Goal: Check status: Check status

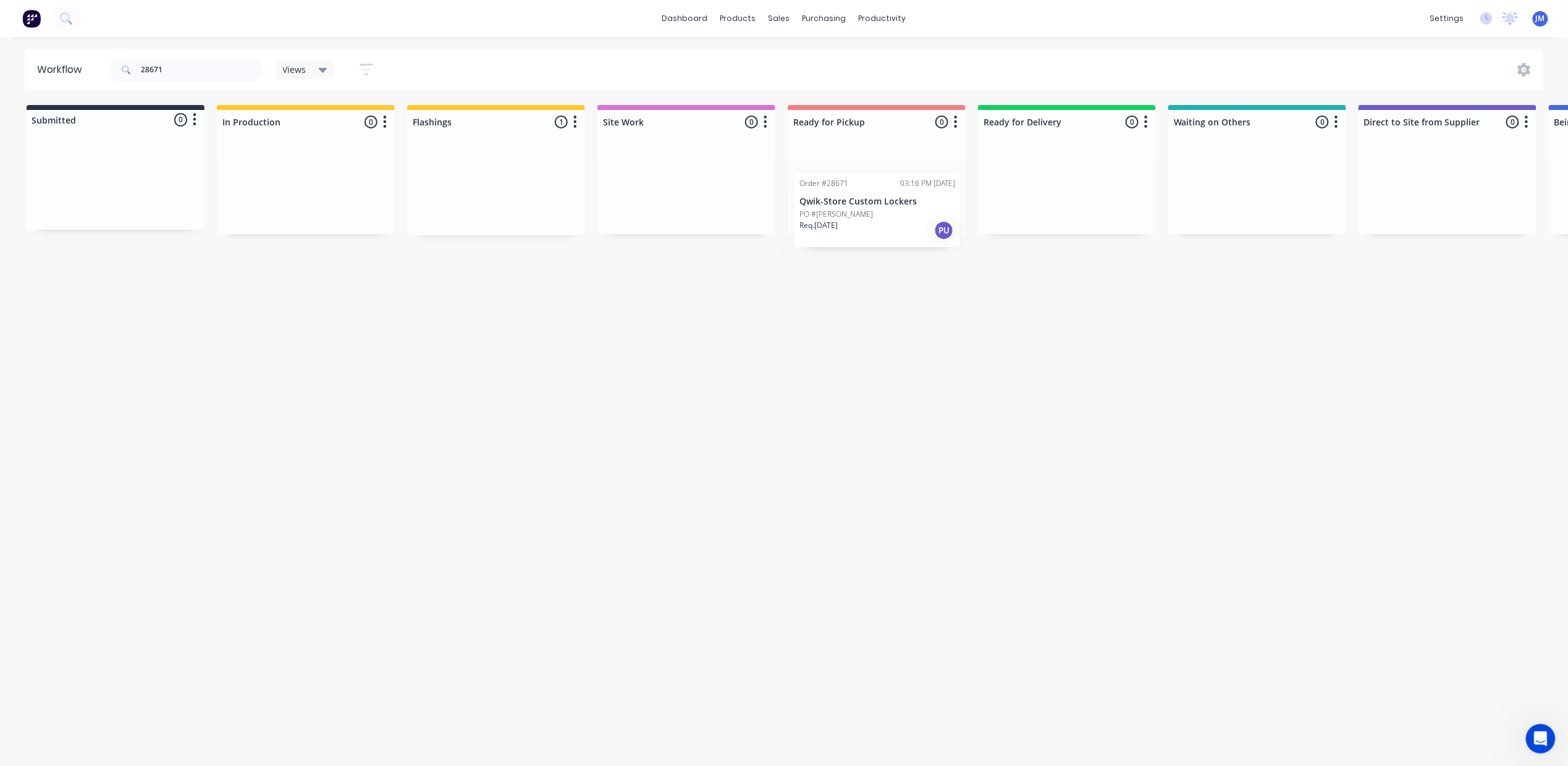
drag, startPoint x: 467, startPoint y: 177, endPoint x: 853, endPoint y: 196, distance: 386.5
click at [853, 196] on div "Submitted 0 Status colour #273444 hex #273444 Save Cancel Summaries Total order…" at bounding box center [1110, 171] width 2239 height 130
drag, startPoint x: 576, startPoint y: 181, endPoint x: 883, endPoint y: 164, distance: 307.5
click at [883, 164] on div "Submitted 0 Status colour #273444 hex #273444 Save Cancel Summaries Total order…" at bounding box center [1110, 171] width 2239 height 130
drag, startPoint x: 493, startPoint y: 207, endPoint x: 868, endPoint y: 206, distance: 375.0
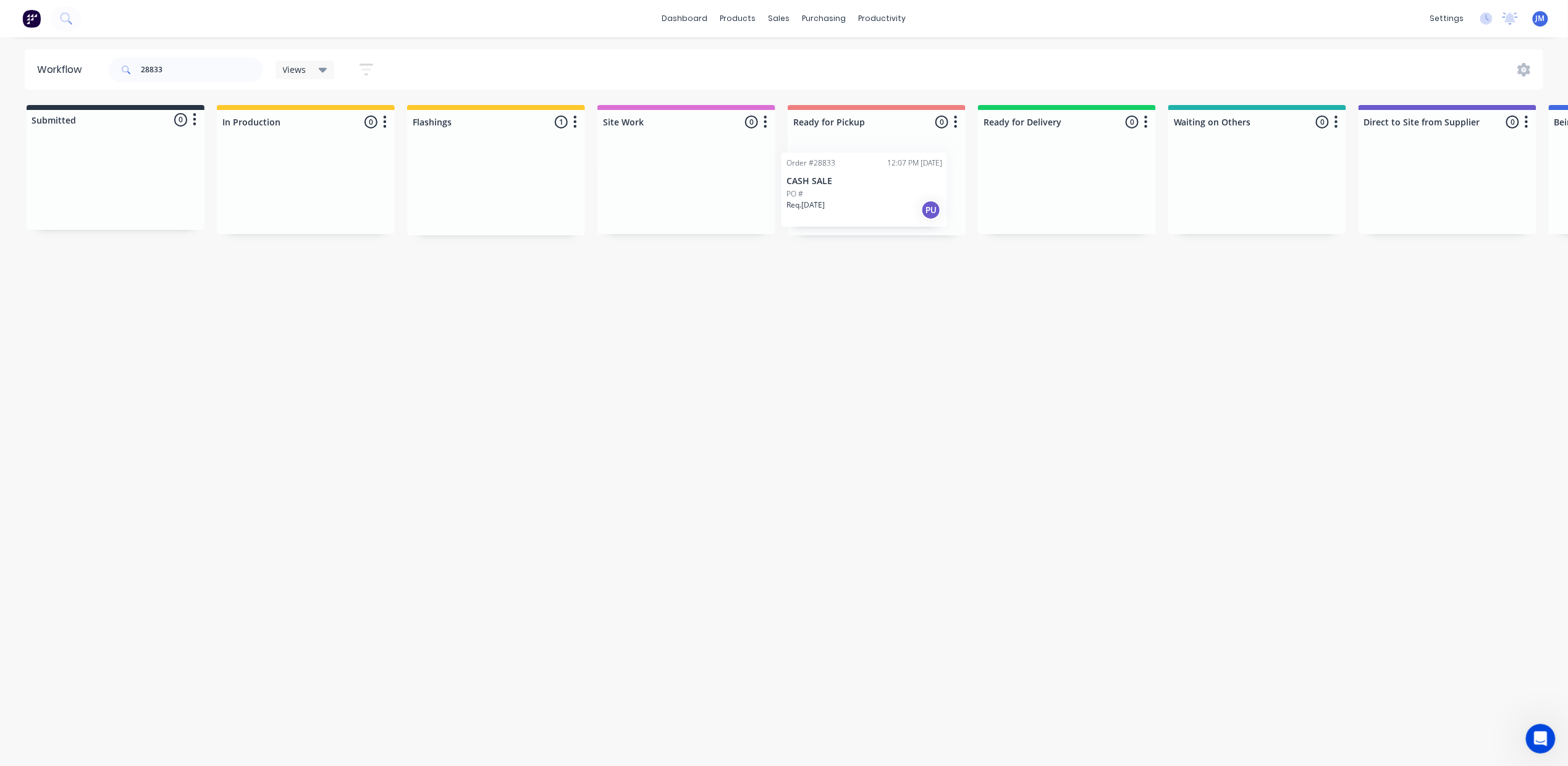
click at [868, 206] on div "Submitted 0 Status colour #273444 hex #273444 Save Cancel Summaries Total order…" at bounding box center [1110, 171] width 2239 height 130
drag, startPoint x: 475, startPoint y: 174, endPoint x: 858, endPoint y: 172, distance: 383.0
click at [858, 172] on div "Submitted 0 Status colour #273444 hex #273444 Save Cancel Summaries Total order…" at bounding box center [1110, 171] width 2239 height 130
drag, startPoint x: 467, startPoint y: 174, endPoint x: 839, endPoint y: 165, distance: 372.1
click at [839, 165] on div "Submitted 0 Status colour #273444 hex #273444 Save Cancel Summaries Total order…" at bounding box center [1110, 171] width 2239 height 130
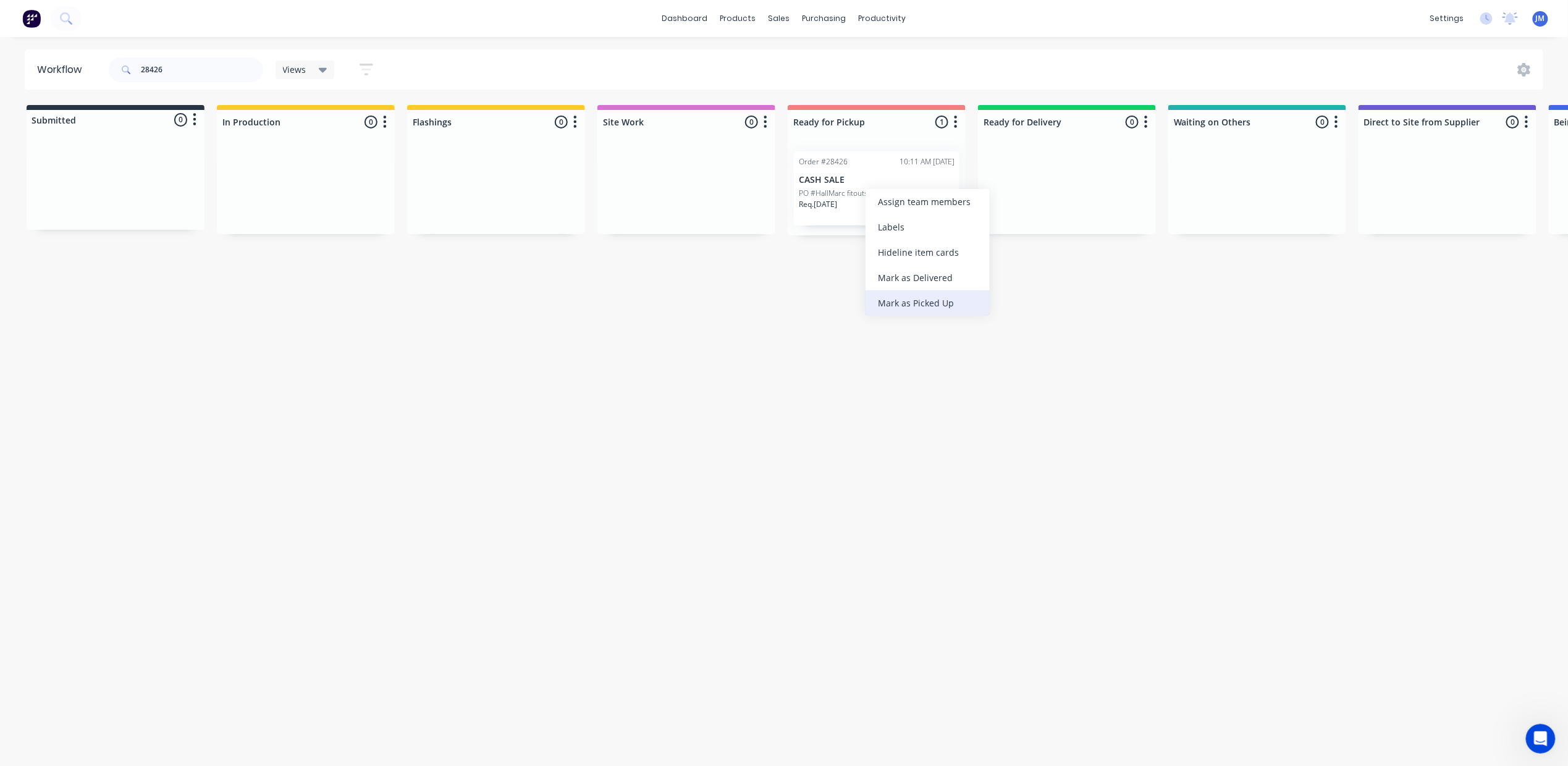
click at [928, 307] on div "Mark as Picked Up" at bounding box center [928, 303] width 124 height 25
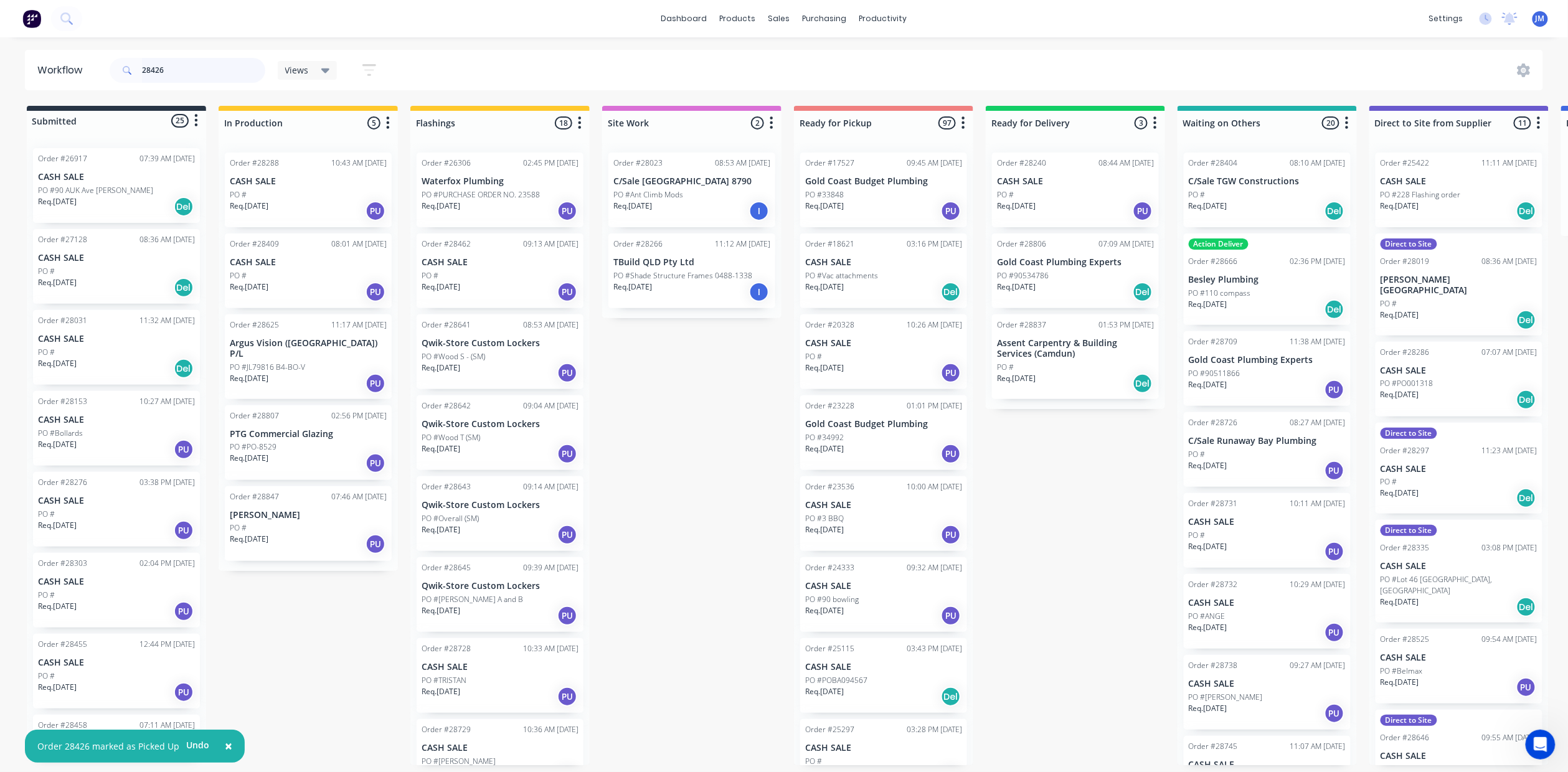
click at [217, 77] on input "28426" at bounding box center [204, 70] width 123 height 25
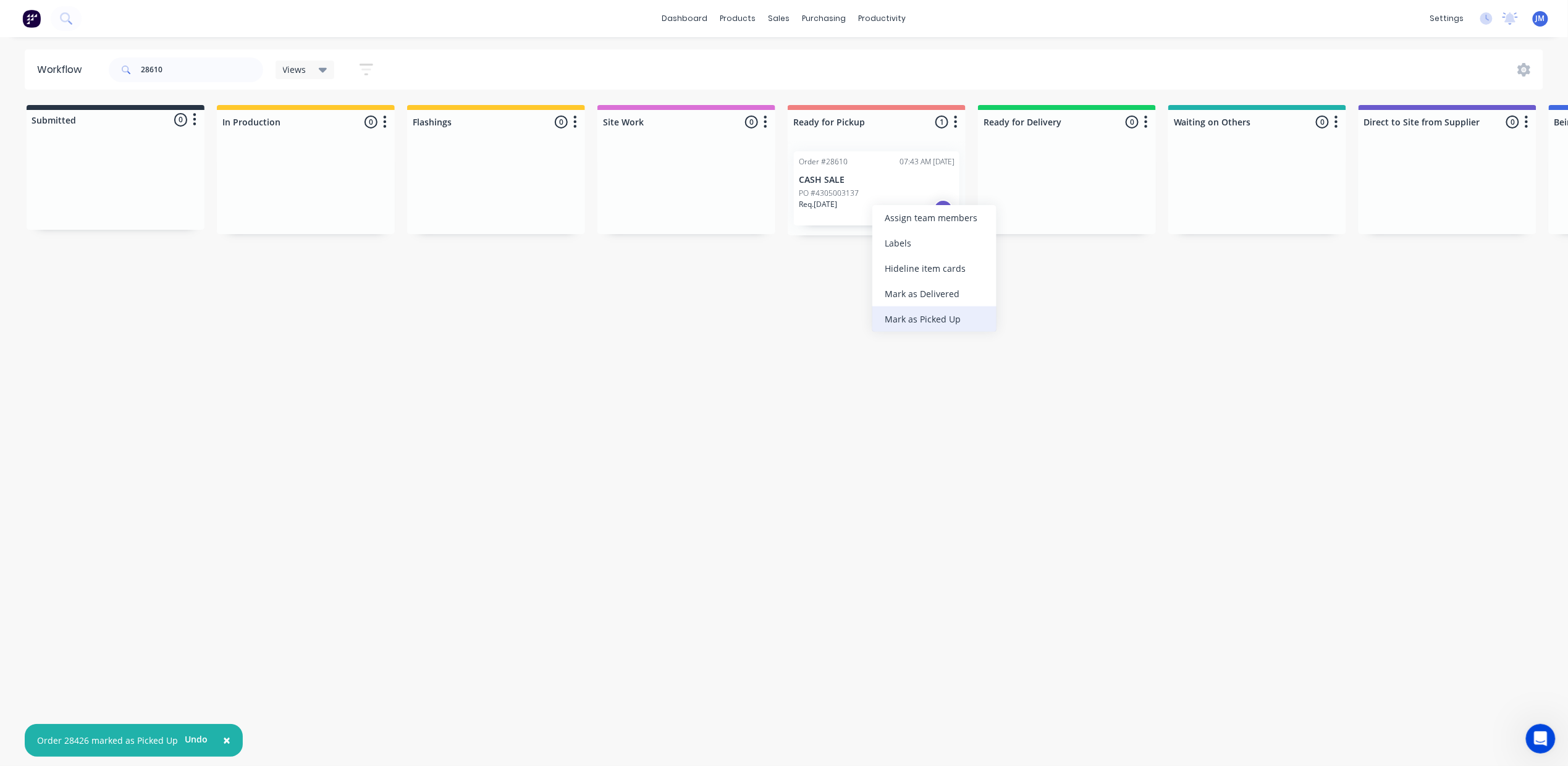
click at [956, 312] on div "Mark as Picked Up" at bounding box center [934, 319] width 124 height 25
click at [208, 68] on input "28610" at bounding box center [202, 70] width 122 height 24
click at [206, 64] on input "28610" at bounding box center [202, 70] width 122 height 24
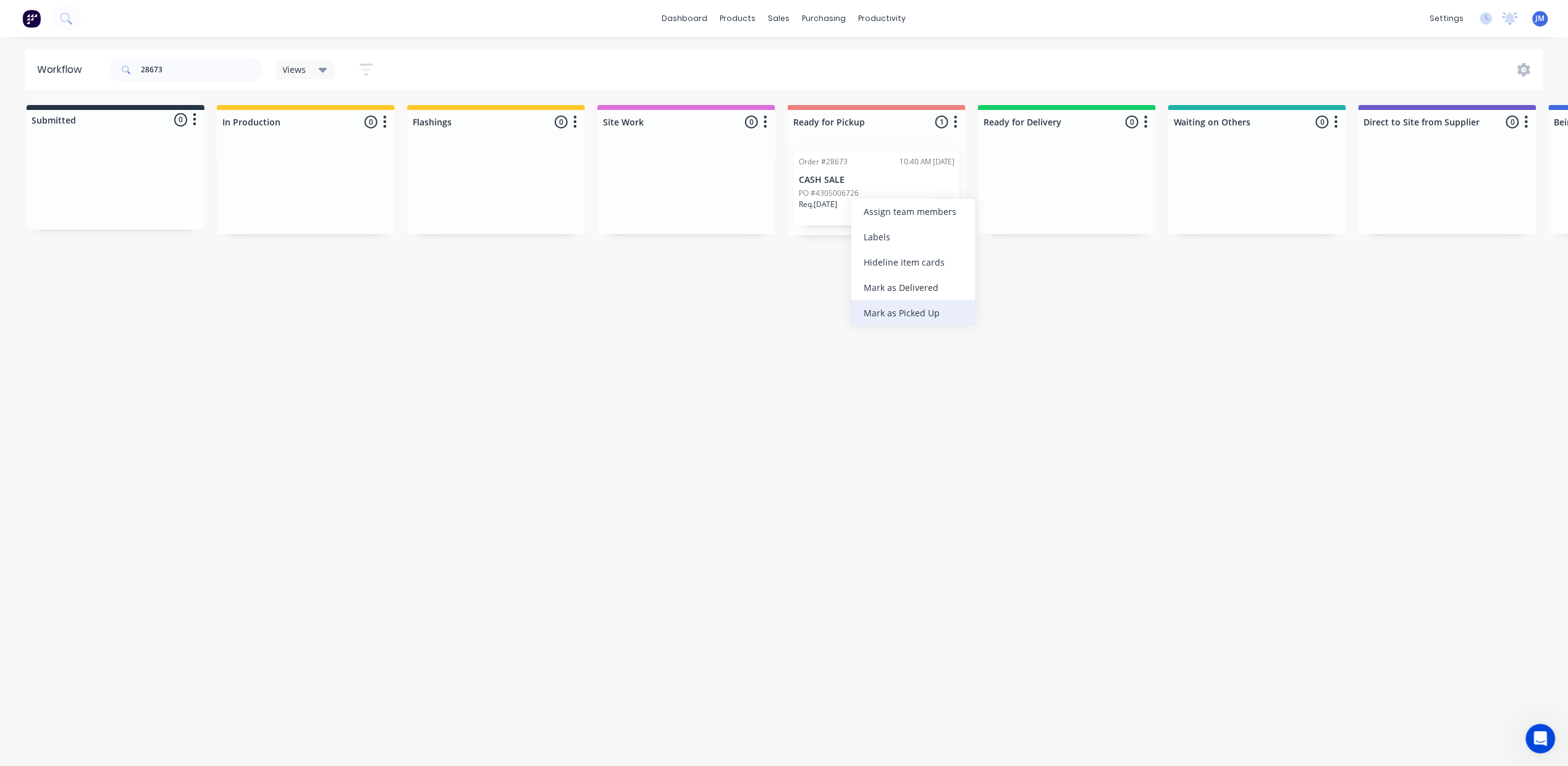
click at [932, 308] on div "Mark as Picked Up" at bounding box center [913, 313] width 124 height 25
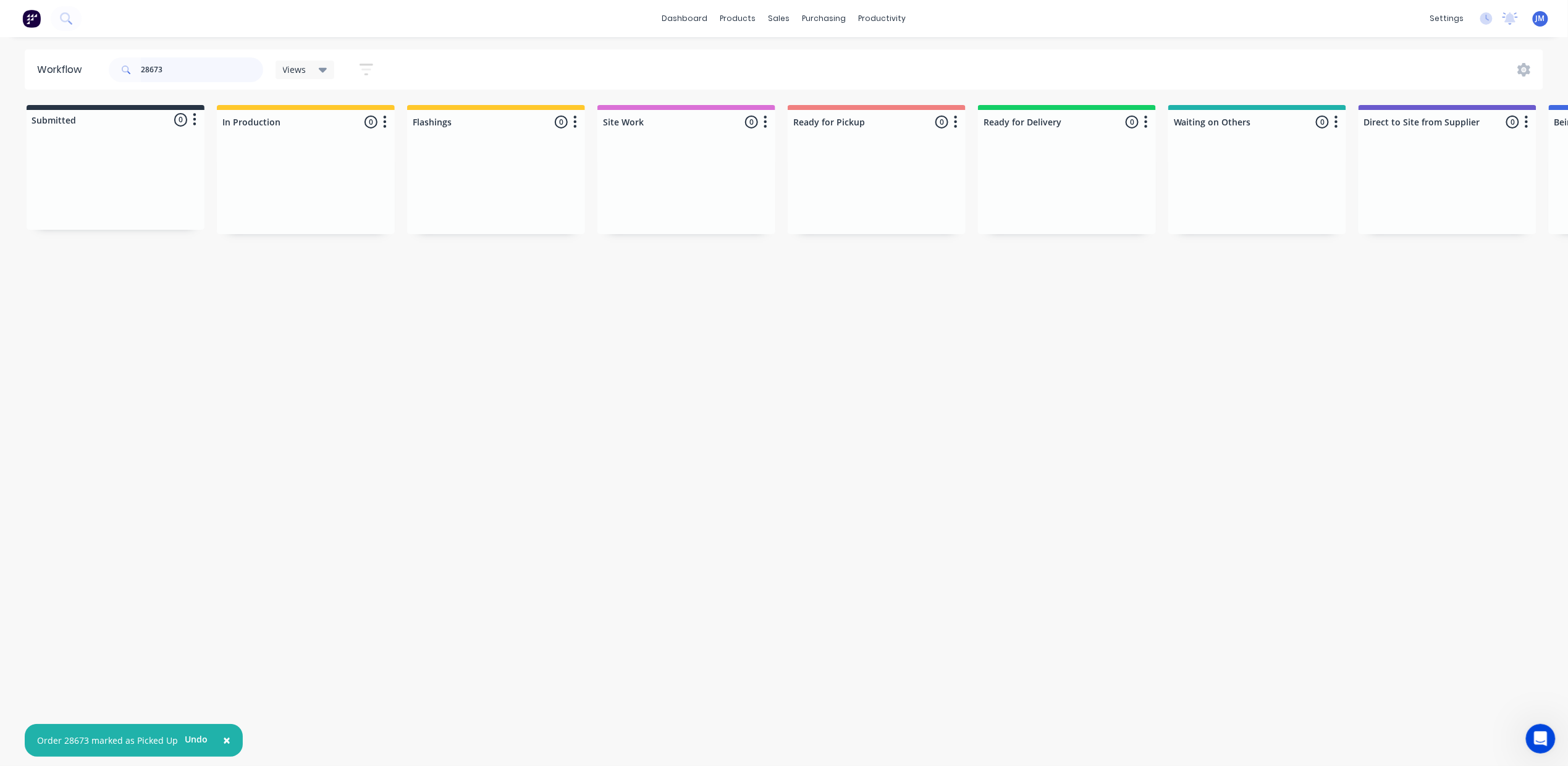
click at [196, 80] on input "28673" at bounding box center [202, 70] width 122 height 24
drag, startPoint x: 499, startPoint y: 169, endPoint x: 906, endPoint y: 174, distance: 407.0
click at [907, 174] on div "Submitted 0 Status colour #273444 hex #273444 Save Cancel Summaries Total order…" at bounding box center [1110, 171] width 2239 height 130
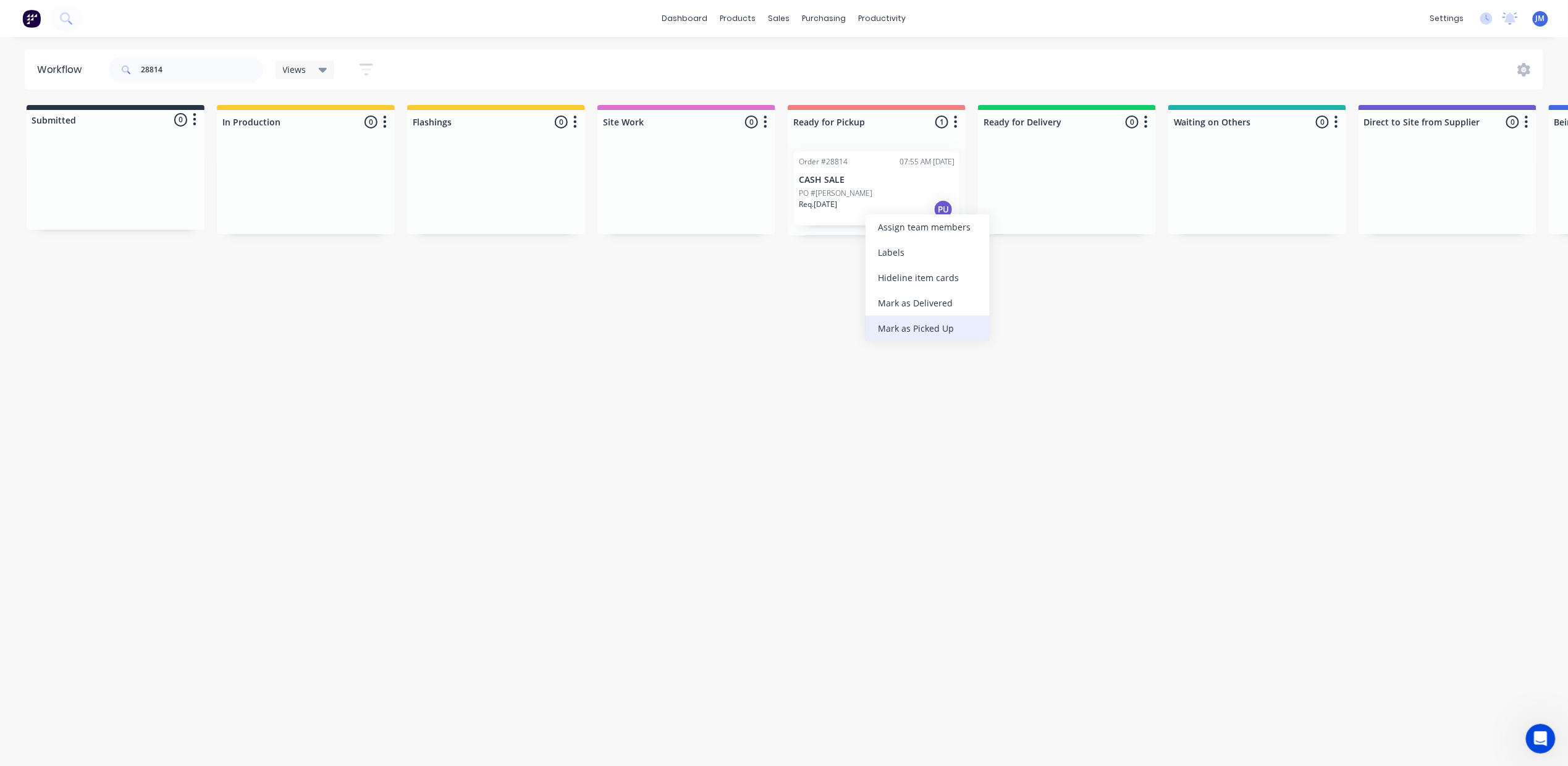
click at [930, 329] on div "Mark as Picked Up" at bounding box center [928, 328] width 124 height 25
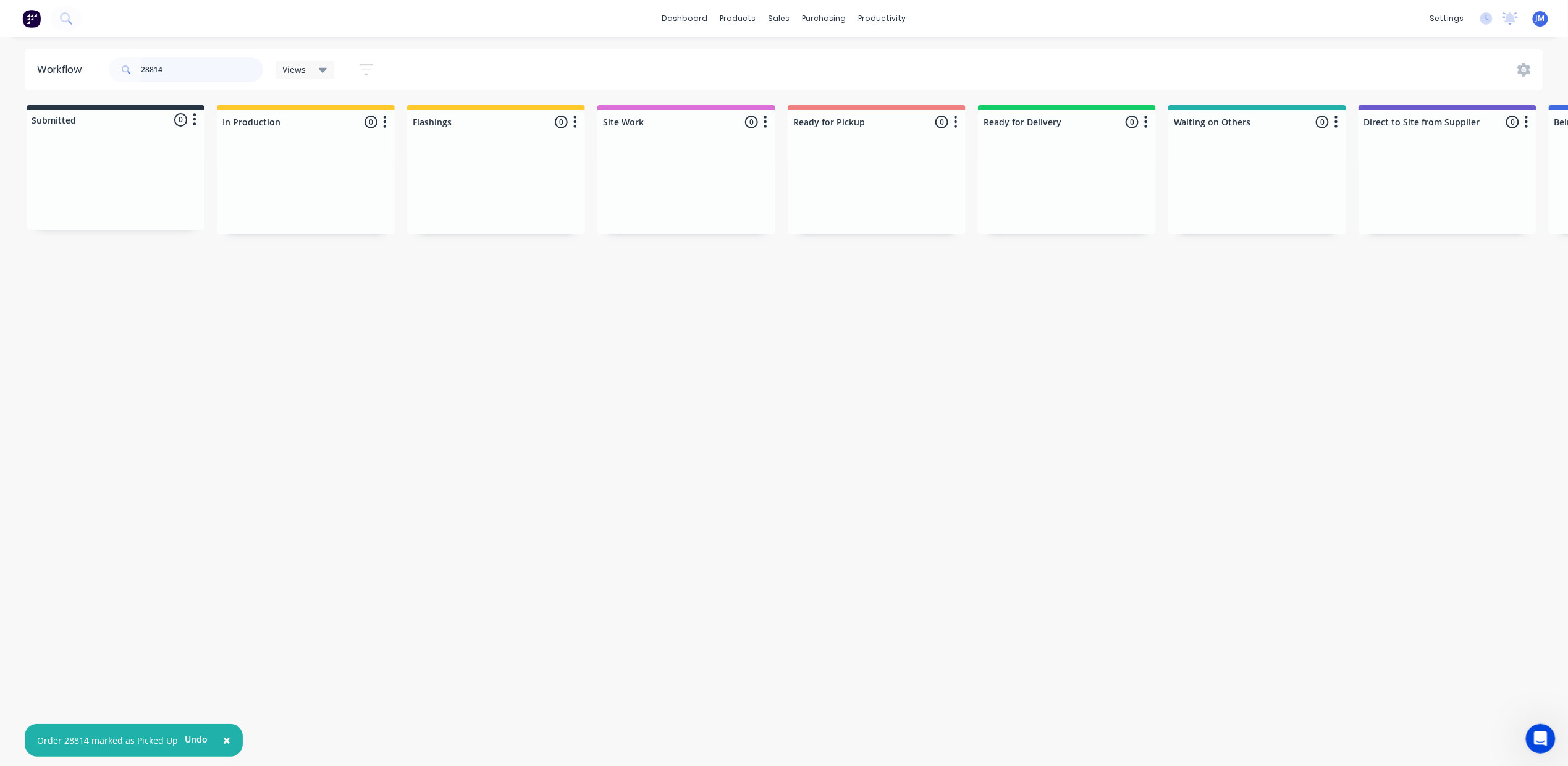
click at [214, 72] on input "28814" at bounding box center [202, 70] width 122 height 24
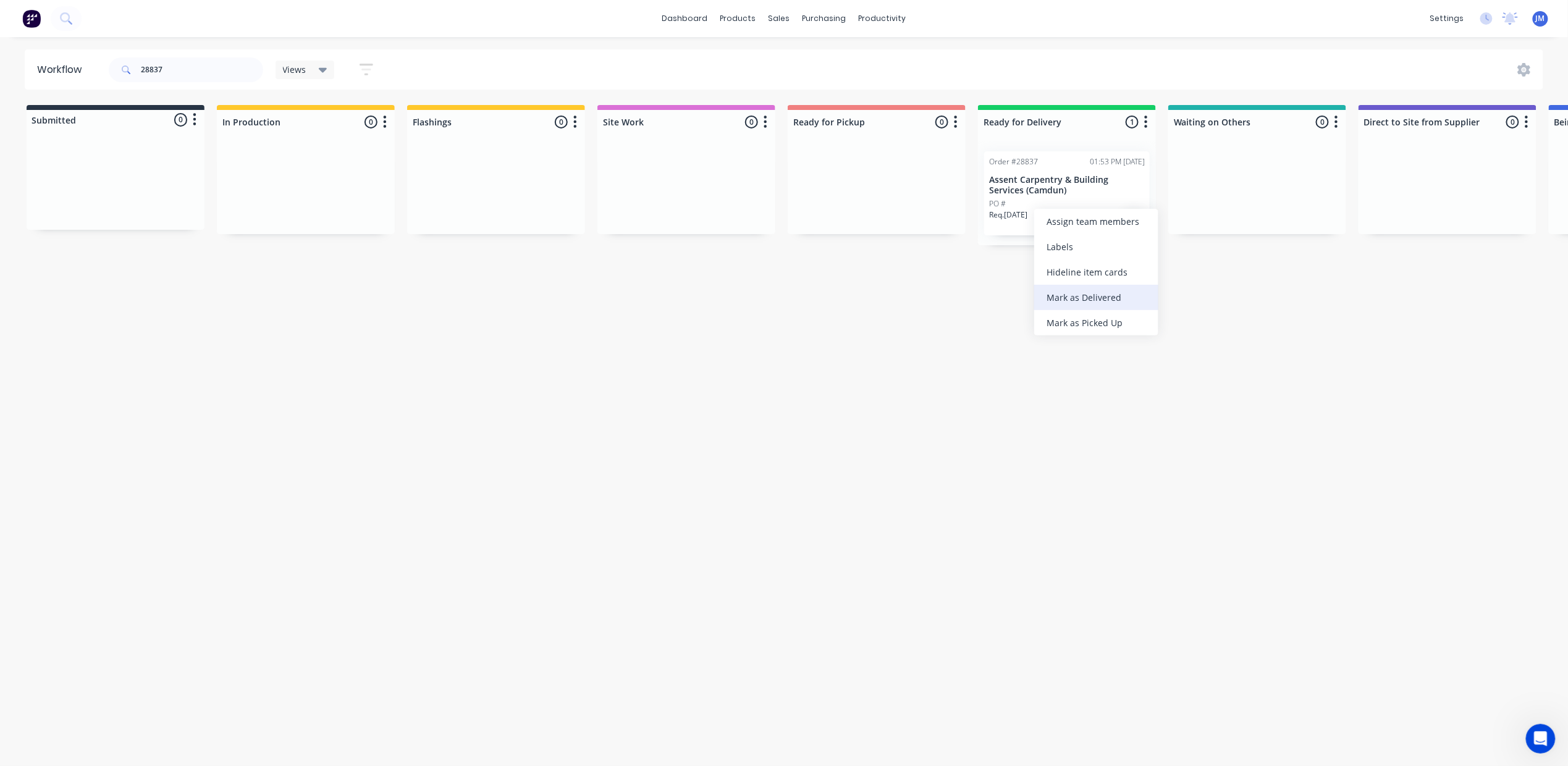
click at [1110, 300] on div "Mark as Delivered" at bounding box center [1097, 297] width 124 height 25
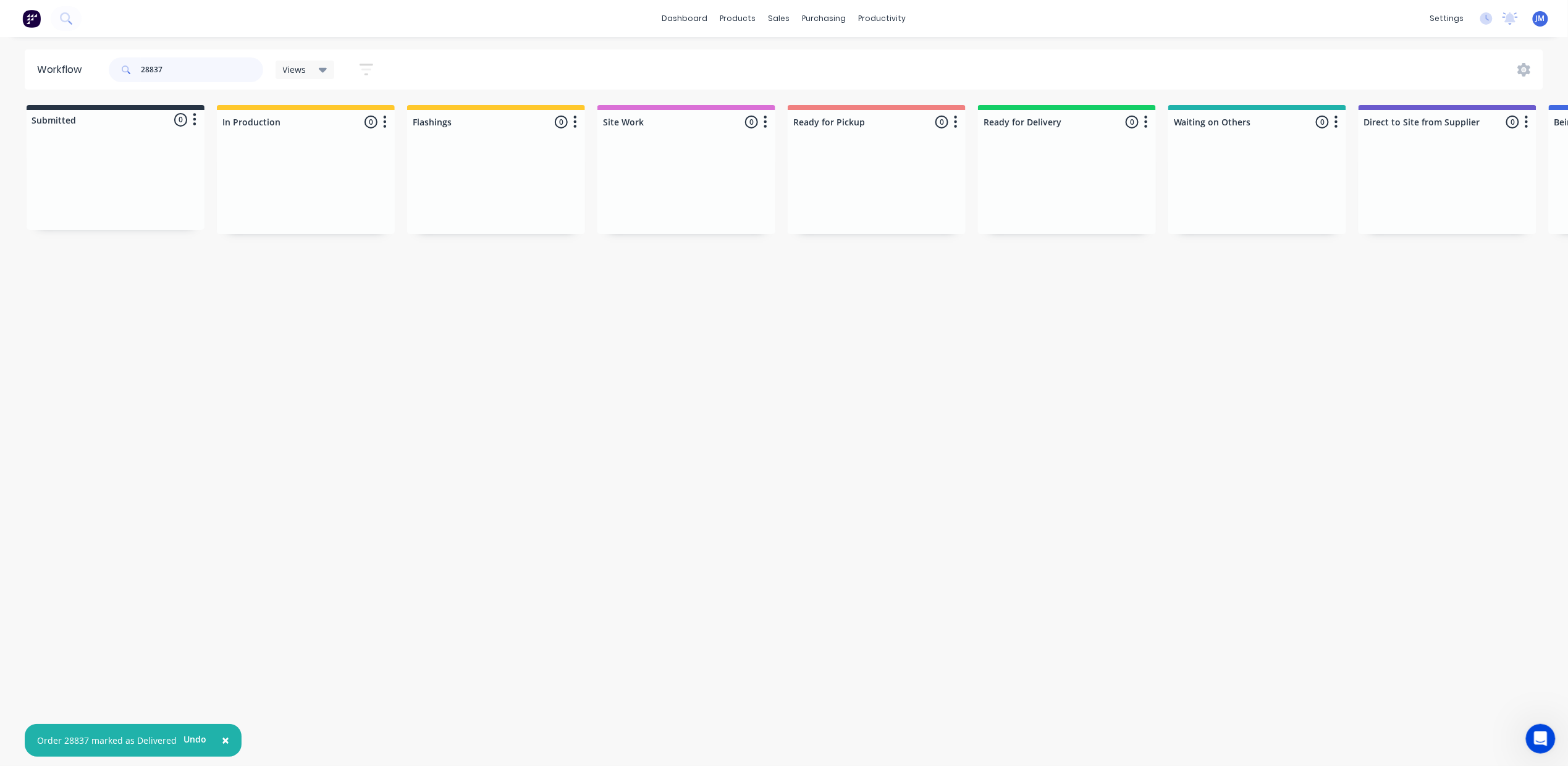
click at [166, 75] on input "28837" at bounding box center [202, 70] width 122 height 24
type input "2"
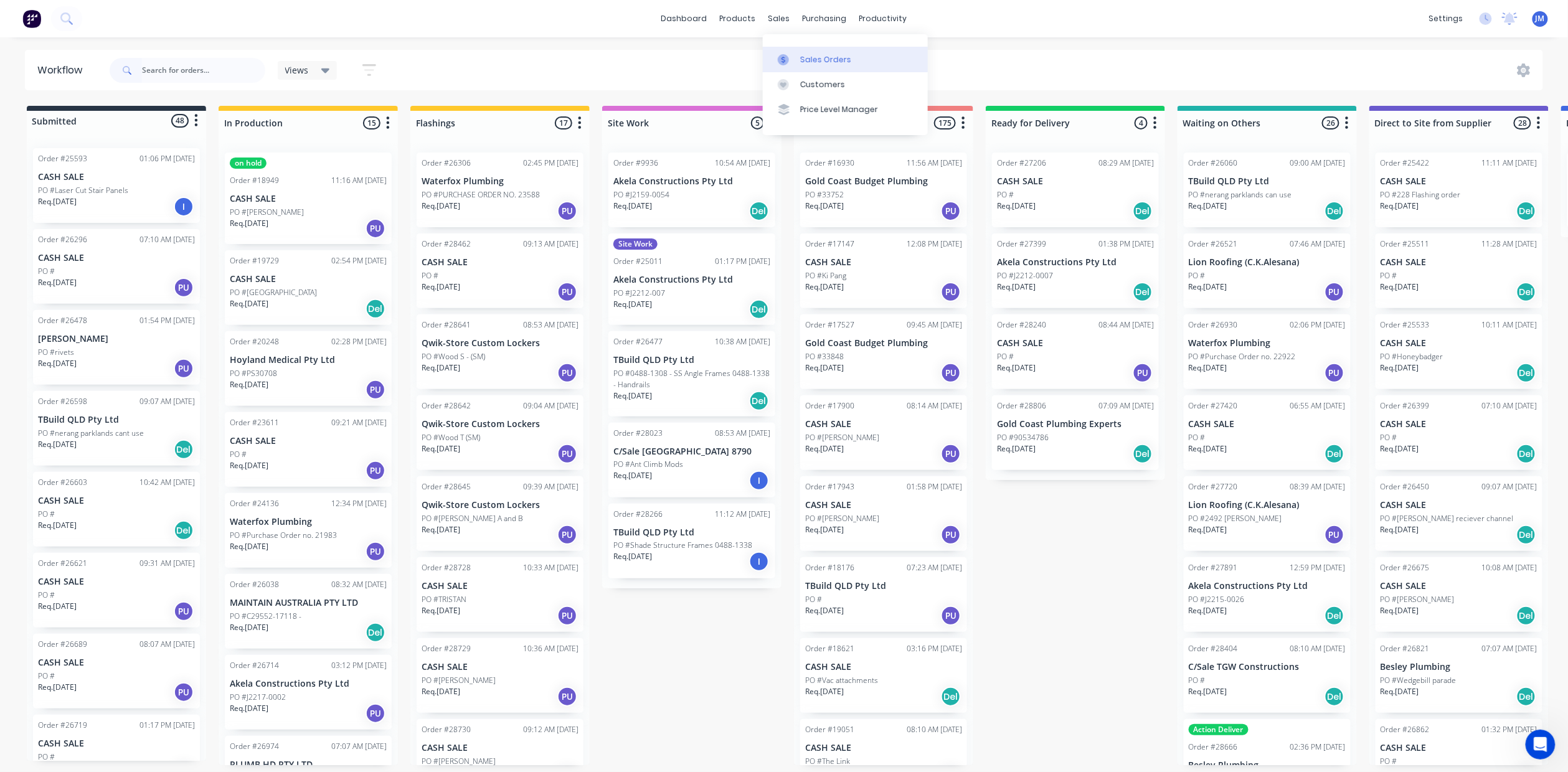
click at [831, 60] on div "Sales Orders" at bounding box center [825, 60] width 51 height 11
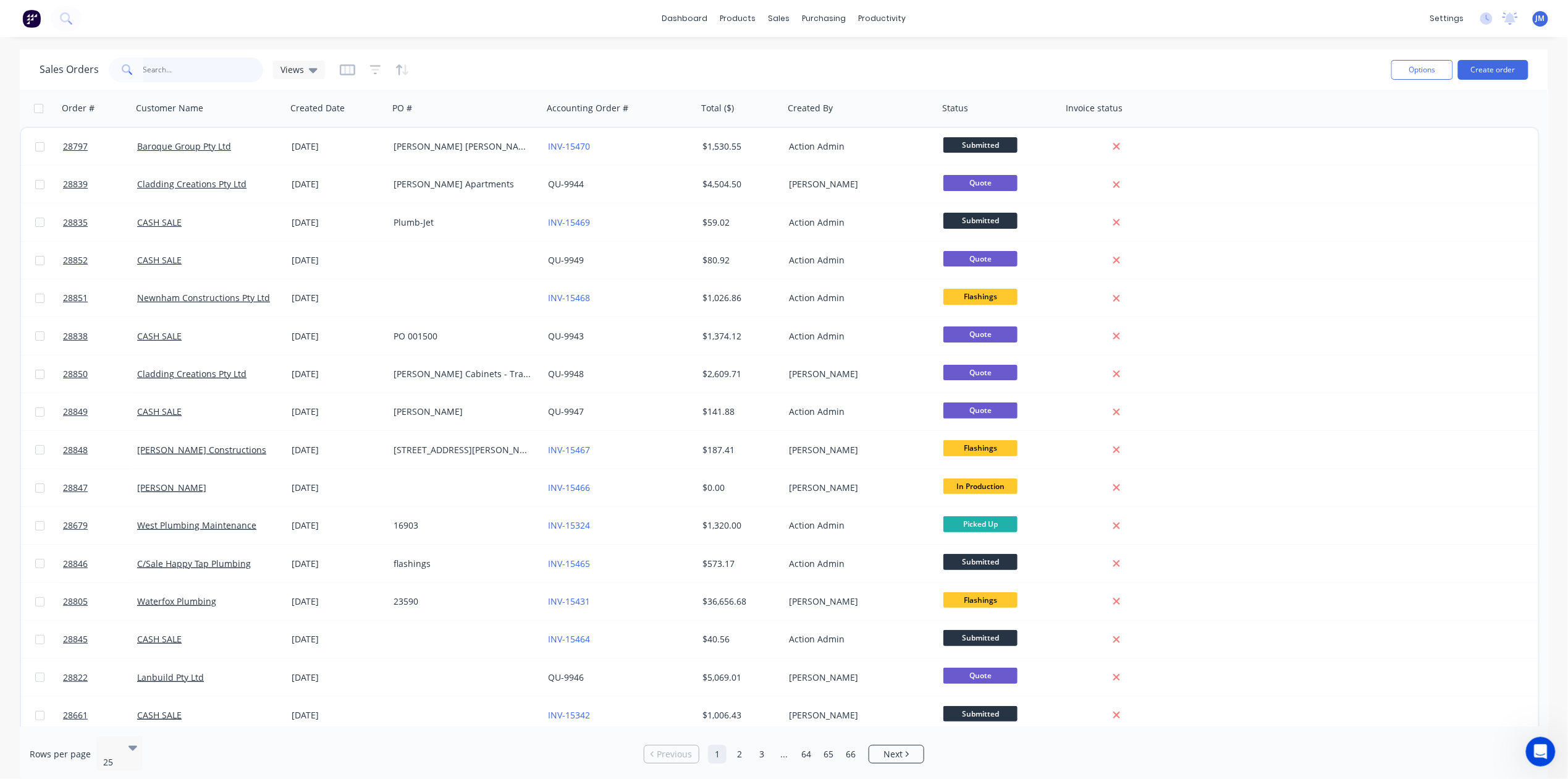
click at [201, 70] on input "text" at bounding box center [204, 70] width 120 height 24
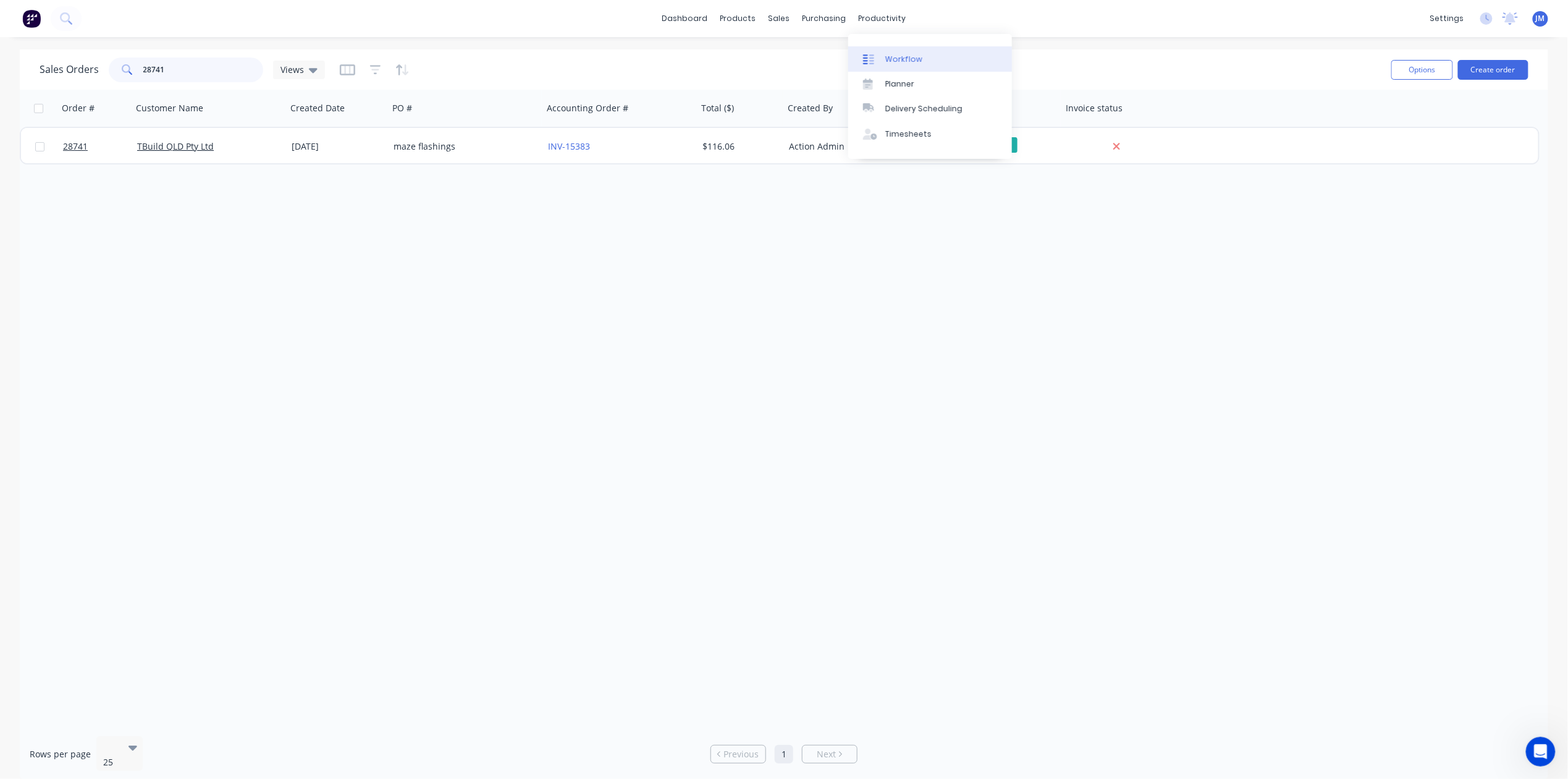
type input "28741"
click at [924, 63] on link "Workflow" at bounding box center [930, 58] width 164 height 24
